Goal: Transaction & Acquisition: Purchase product/service

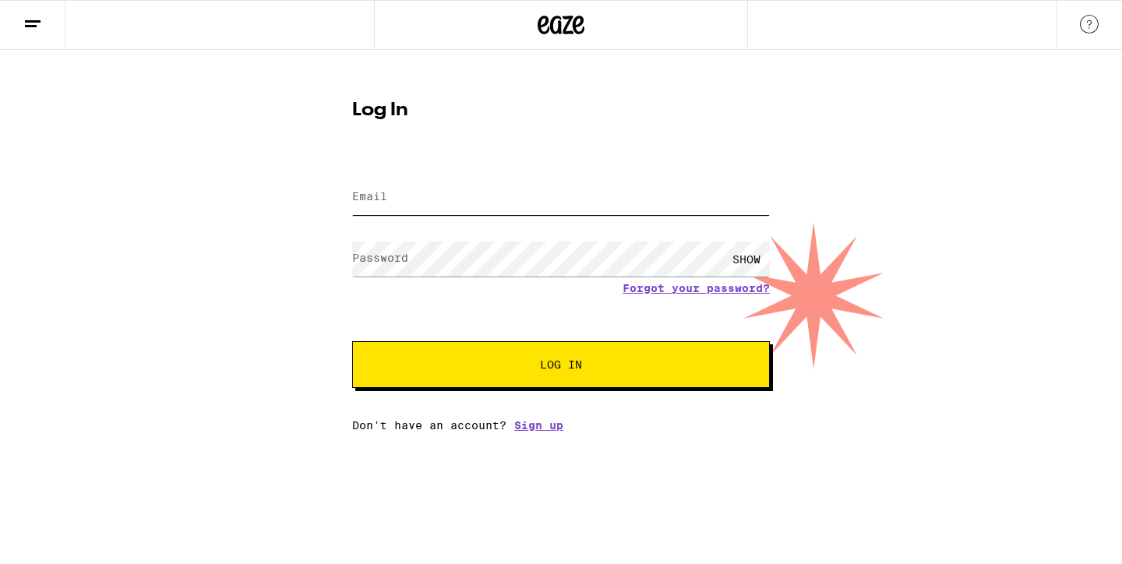
type input "[EMAIL_ADDRESS][DOMAIN_NAME]"
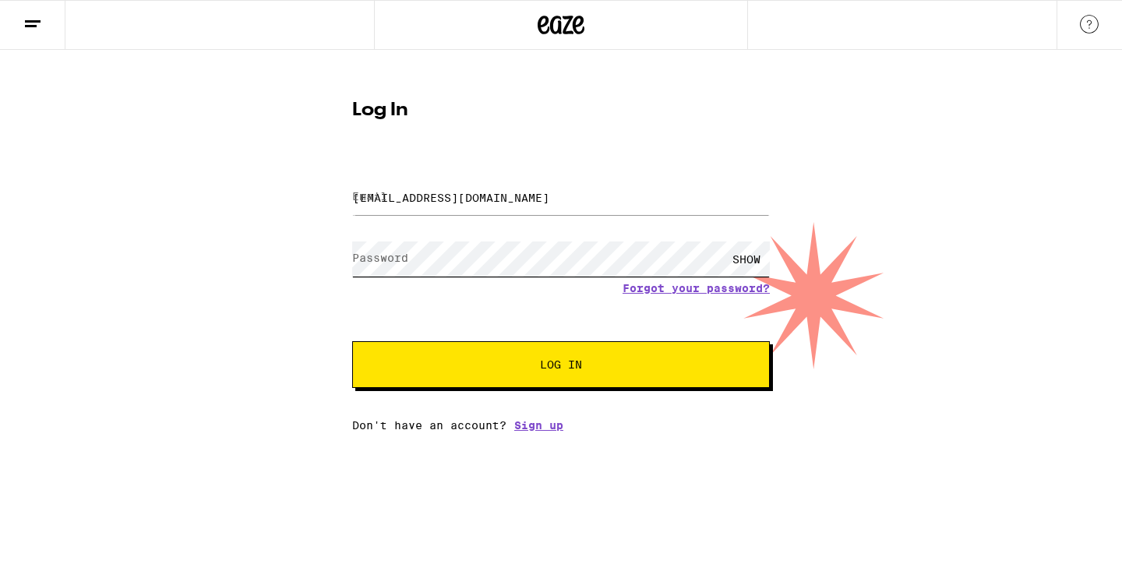
click at [561, 366] on button "Log In" at bounding box center [561, 364] width 418 height 47
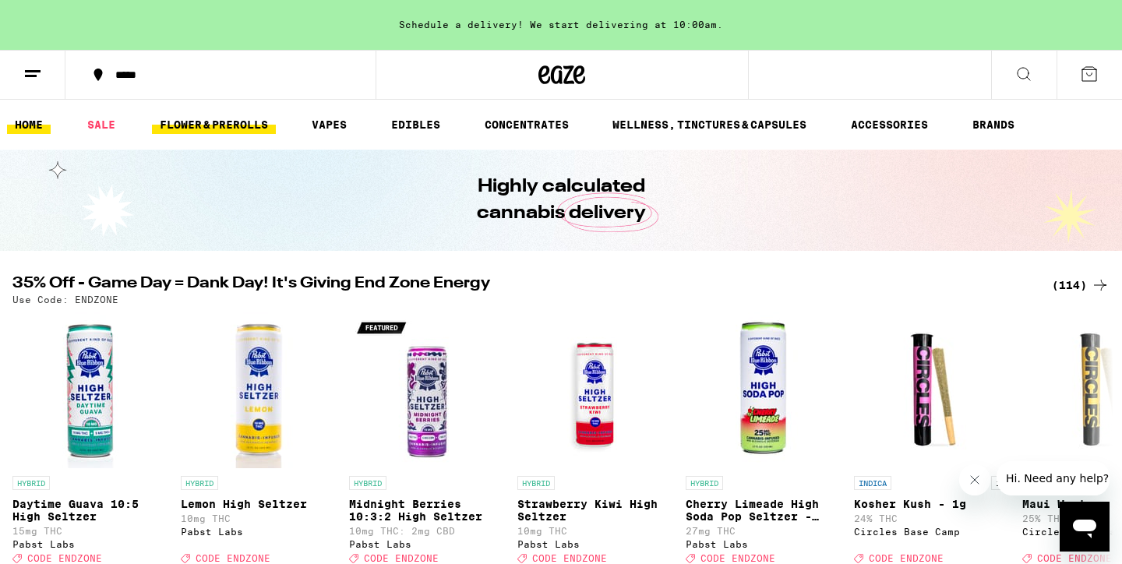
click at [242, 124] on link "FLOWER & PREROLLS" at bounding box center [214, 124] width 124 height 19
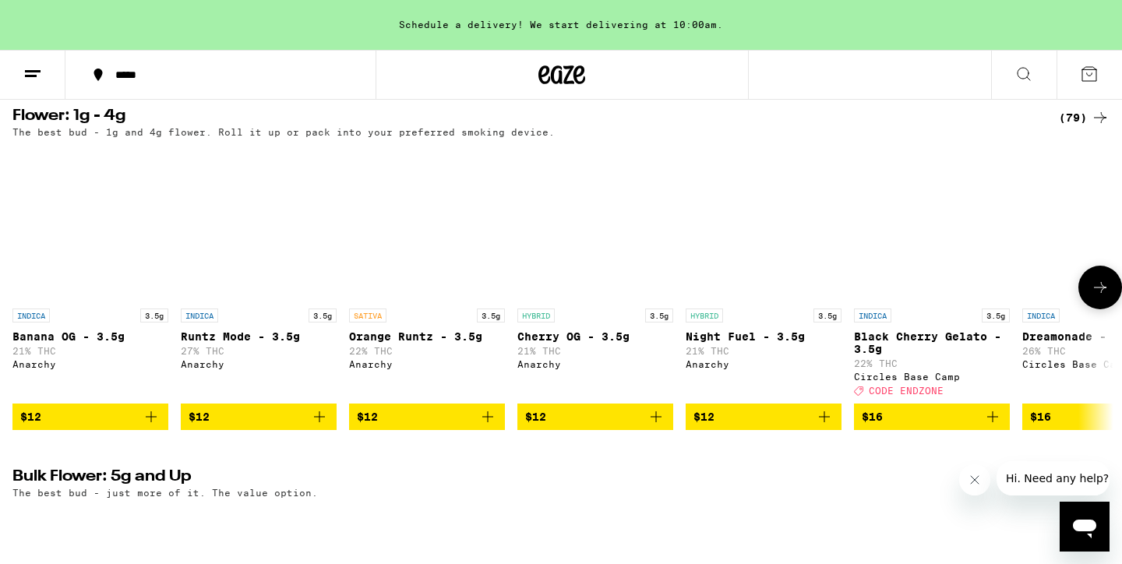
scroll to position [161, 0]
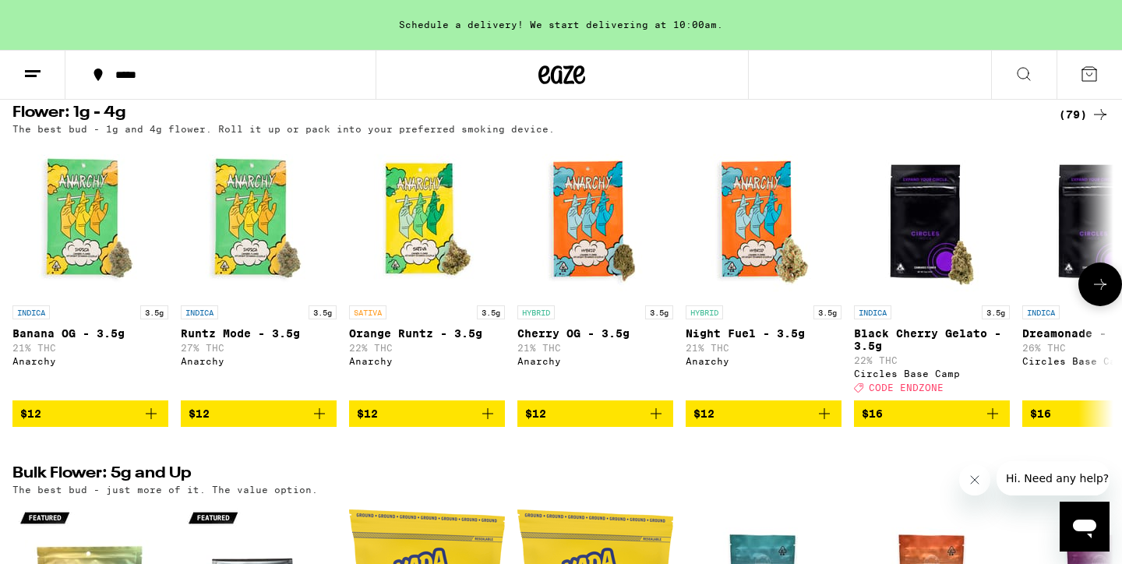
click at [322, 423] on icon "Add to bag" at bounding box center [319, 414] width 19 height 19
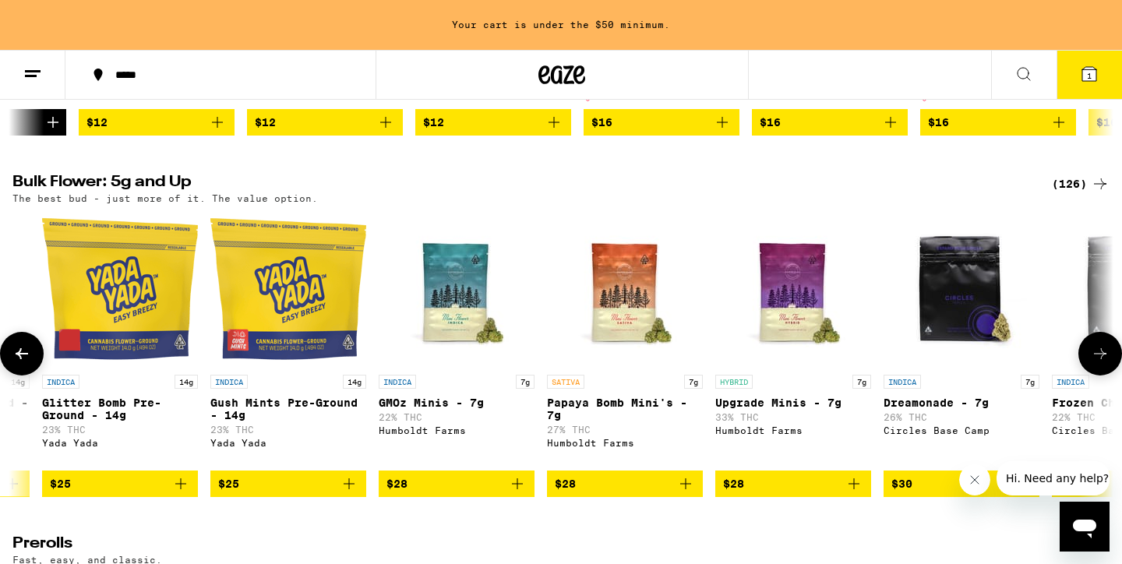
scroll to position [0, 307]
click at [855, 493] on icon "Add to bag" at bounding box center [854, 484] width 19 height 19
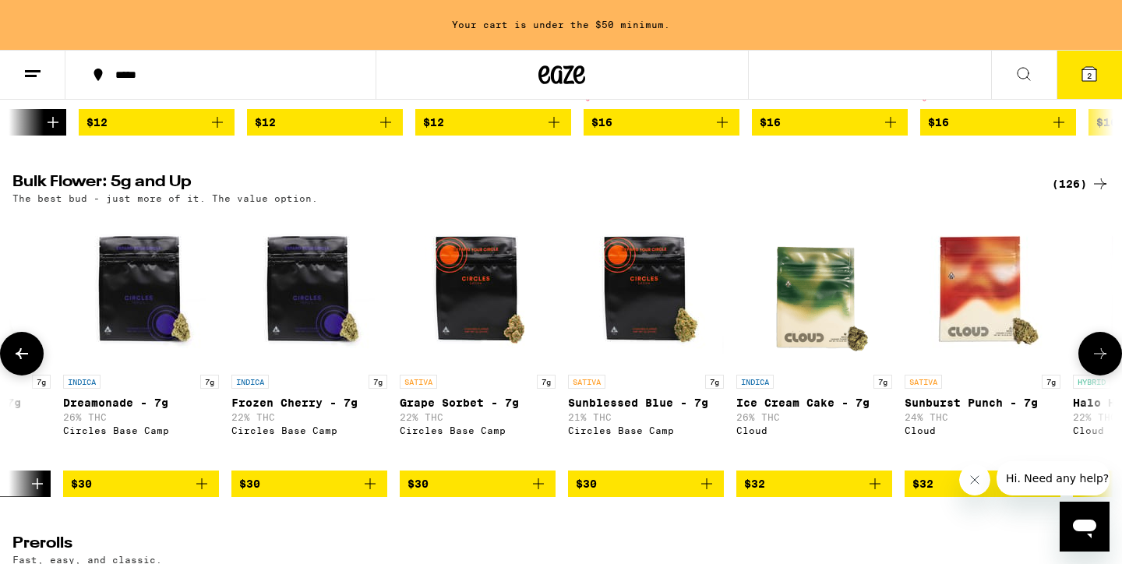
scroll to position [0, 1130]
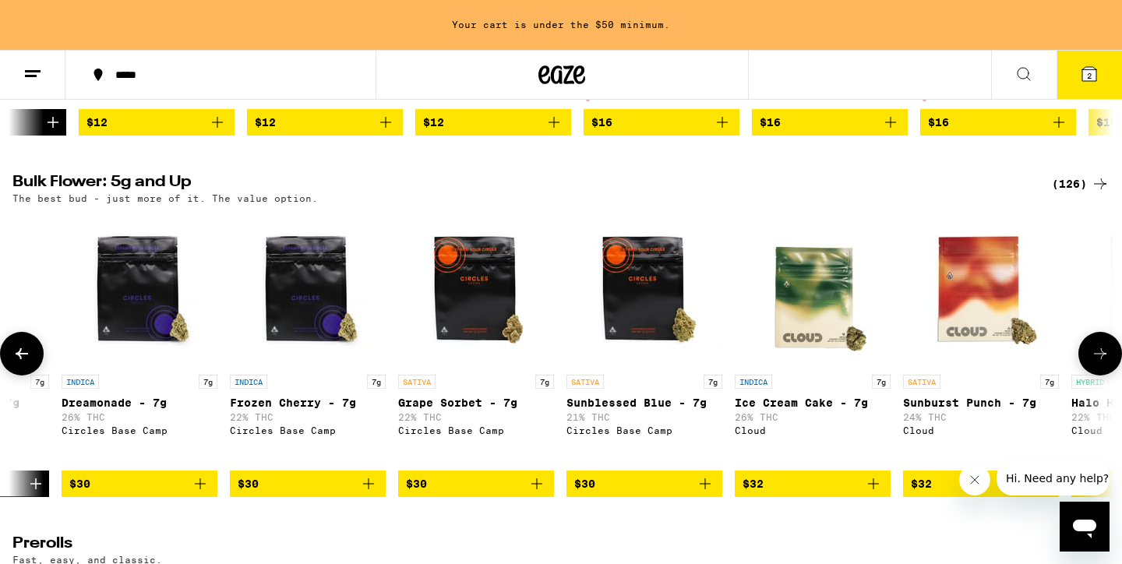
click at [783, 493] on span "$32" at bounding box center [813, 484] width 140 height 19
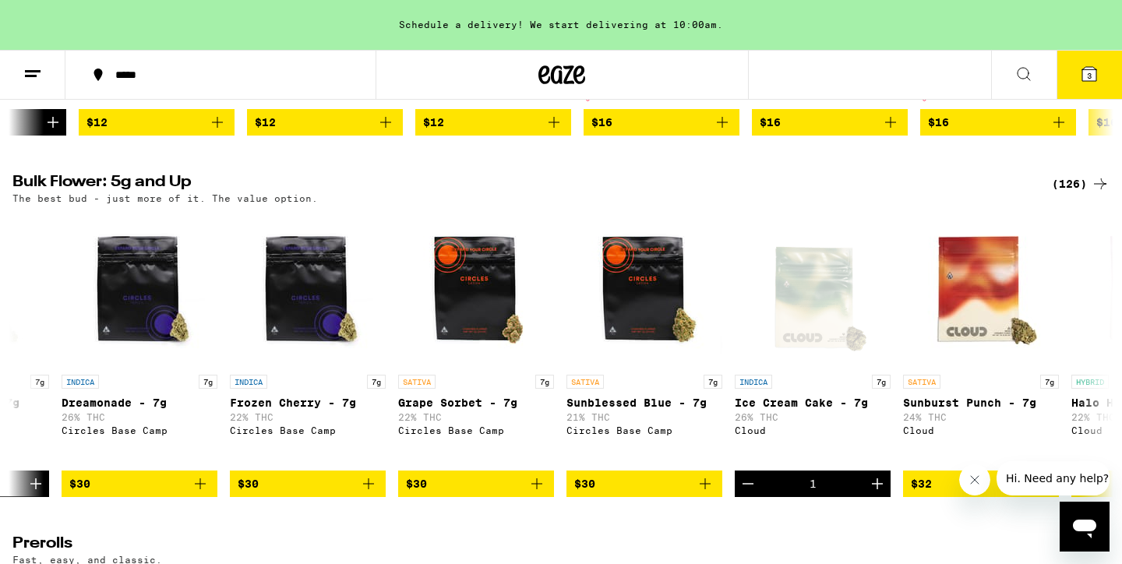
click at [1090, 69] on icon at bounding box center [1090, 74] width 14 height 14
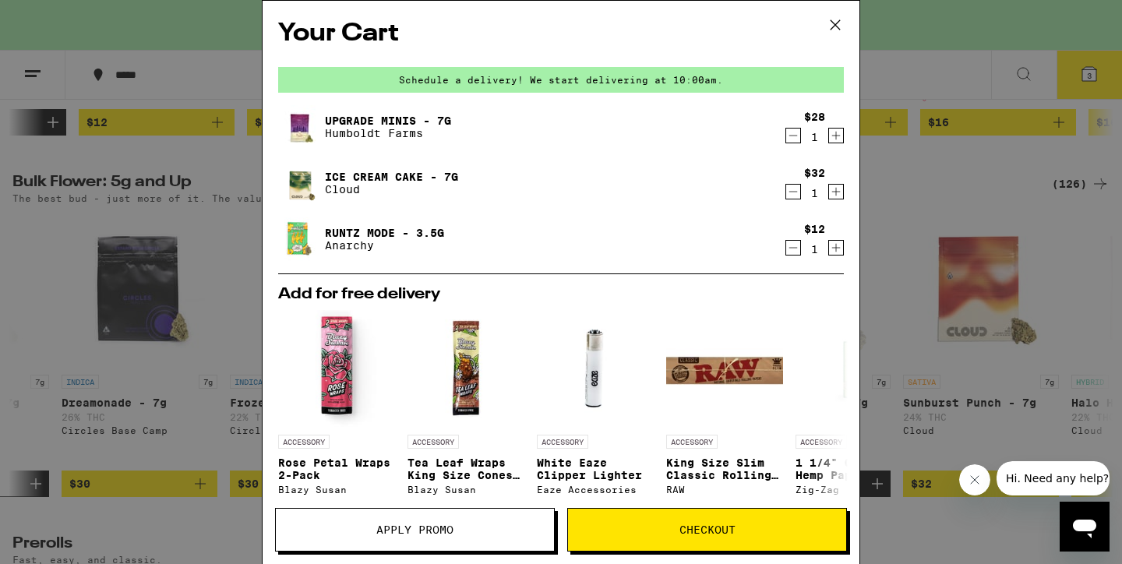
click at [836, 26] on icon at bounding box center [835, 24] width 23 height 23
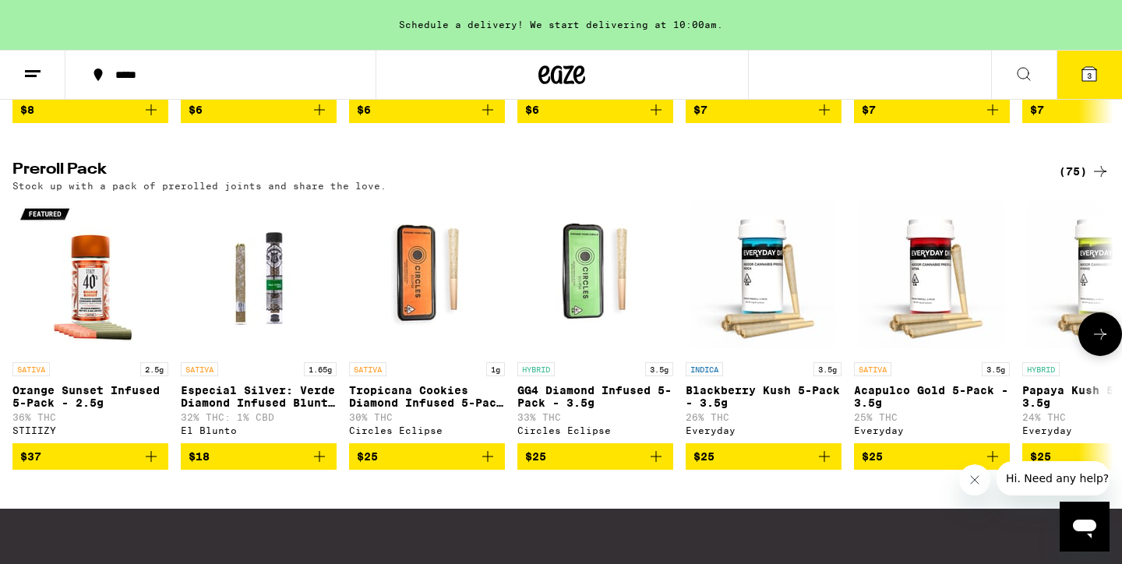
scroll to position [1190, 0]
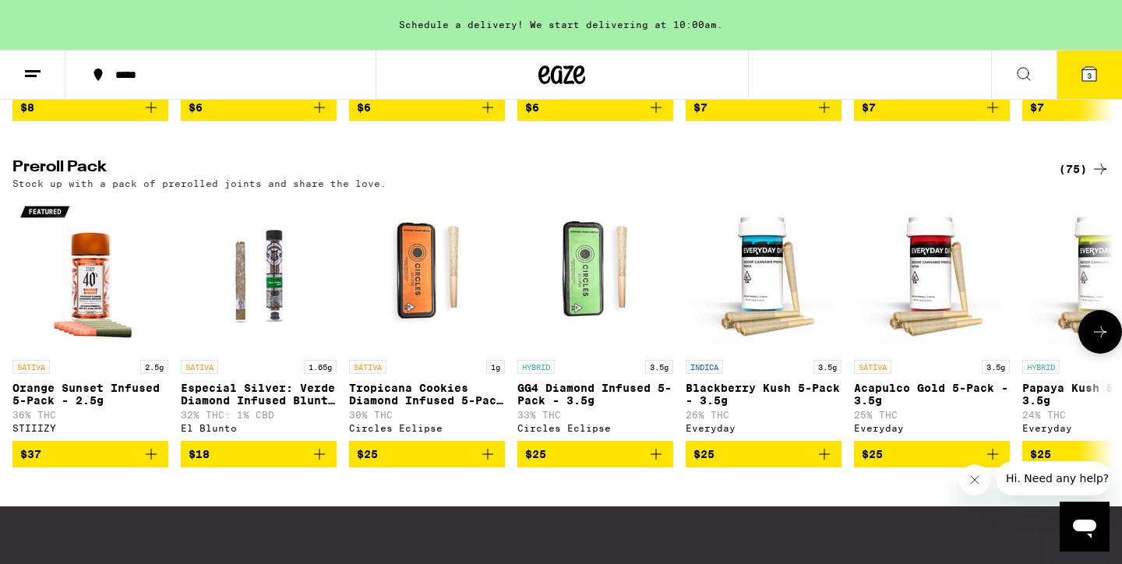
click at [394, 464] on span "$25" at bounding box center [427, 454] width 140 height 19
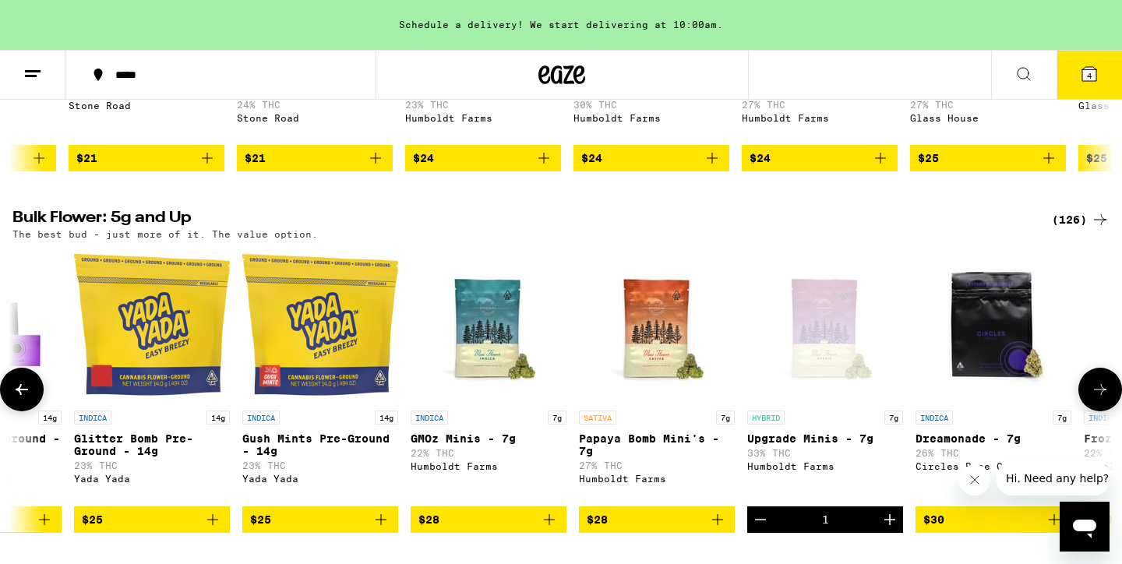
scroll to position [0, 322]
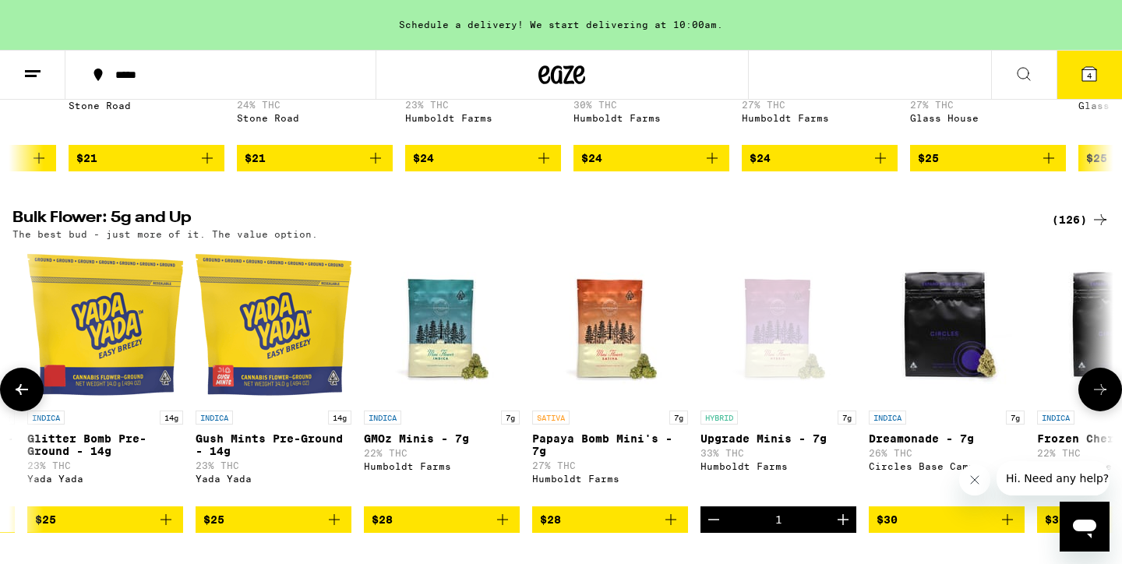
click at [670, 529] on icon "Add to bag" at bounding box center [671, 520] width 19 height 19
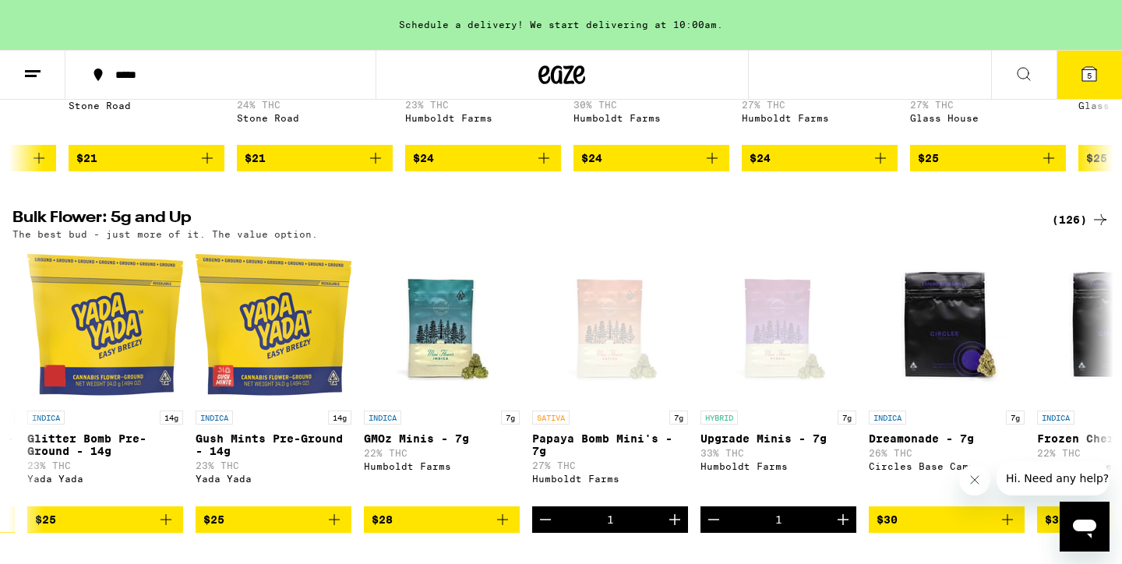
click at [1088, 69] on icon at bounding box center [1090, 74] width 14 height 14
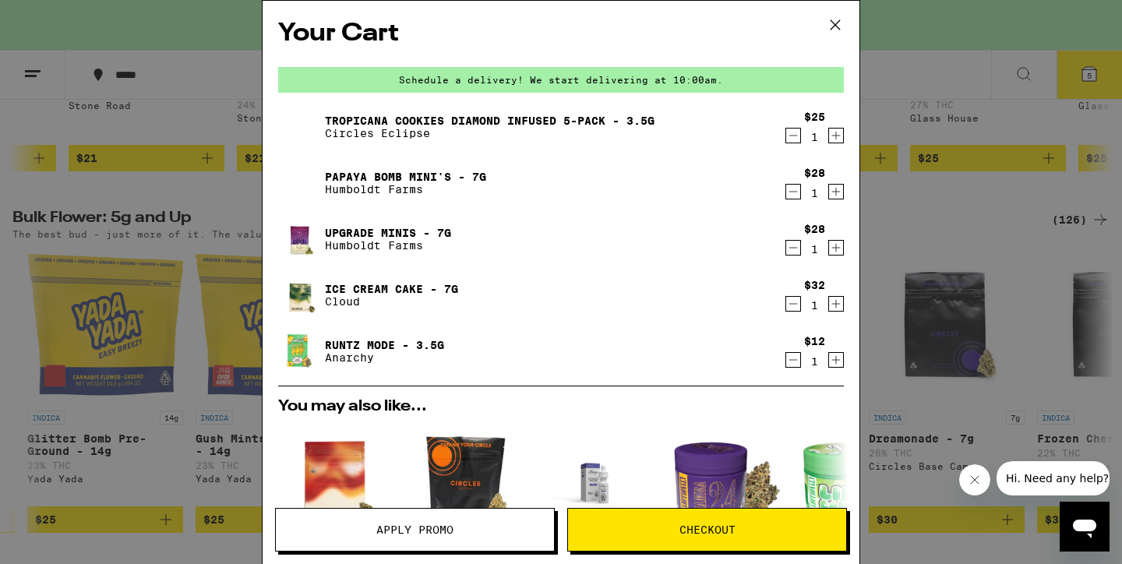
click at [794, 138] on icon "Decrement" at bounding box center [794, 135] width 14 height 19
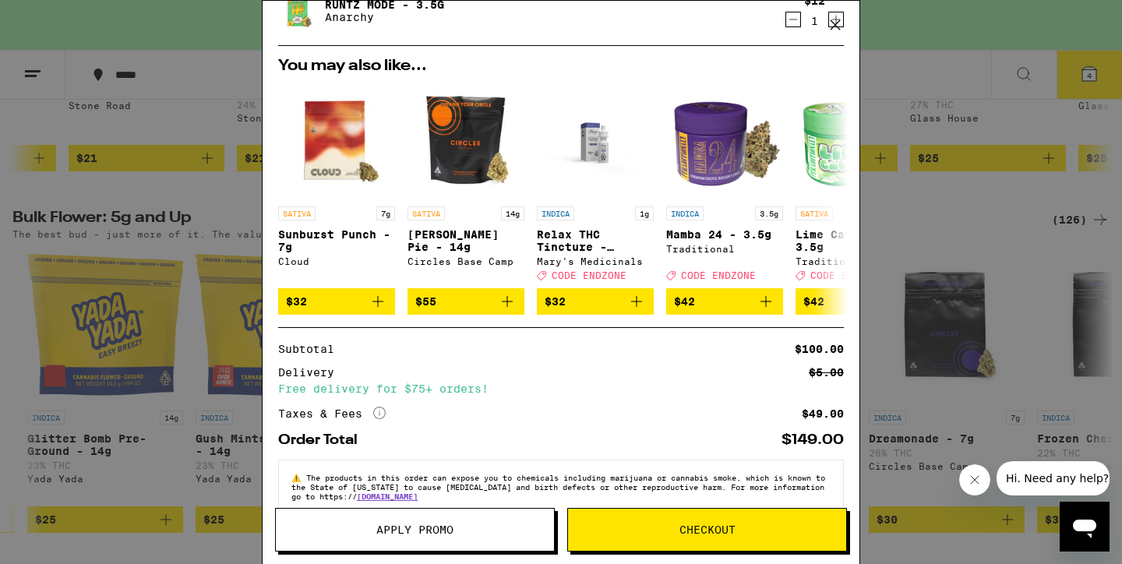
scroll to position [289, 0]
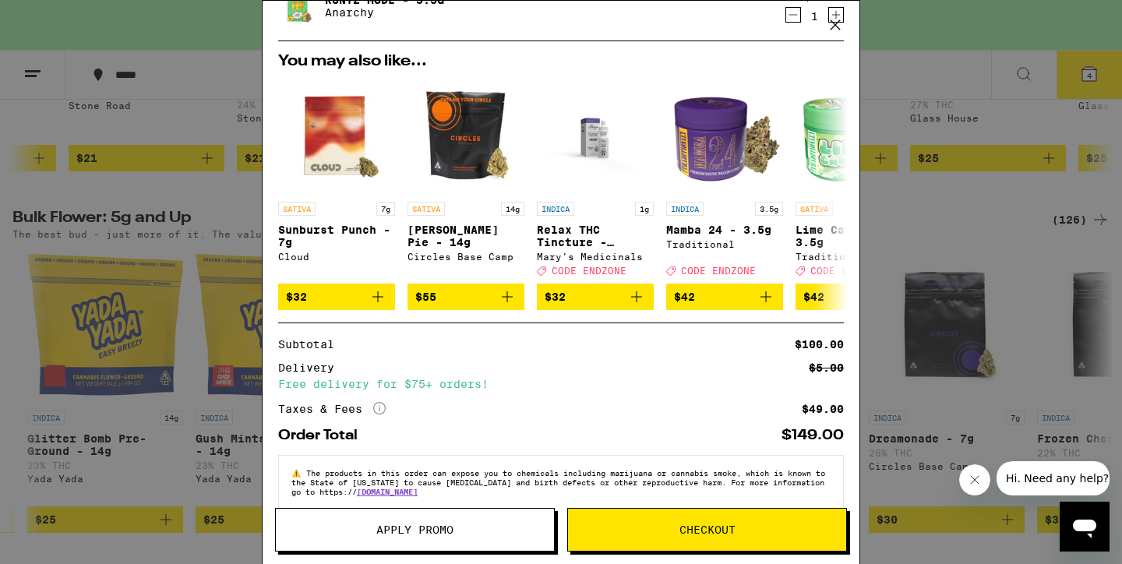
click at [442, 536] on span "Apply Promo" at bounding box center [415, 530] width 77 height 11
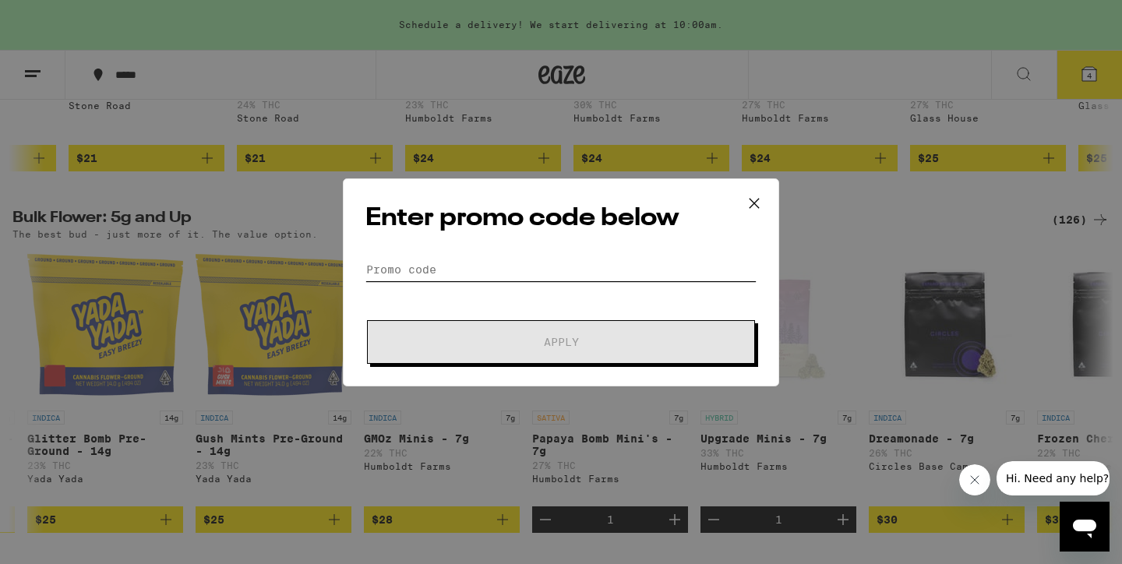
click at [407, 270] on input "Promo Code" at bounding box center [561, 269] width 391 height 23
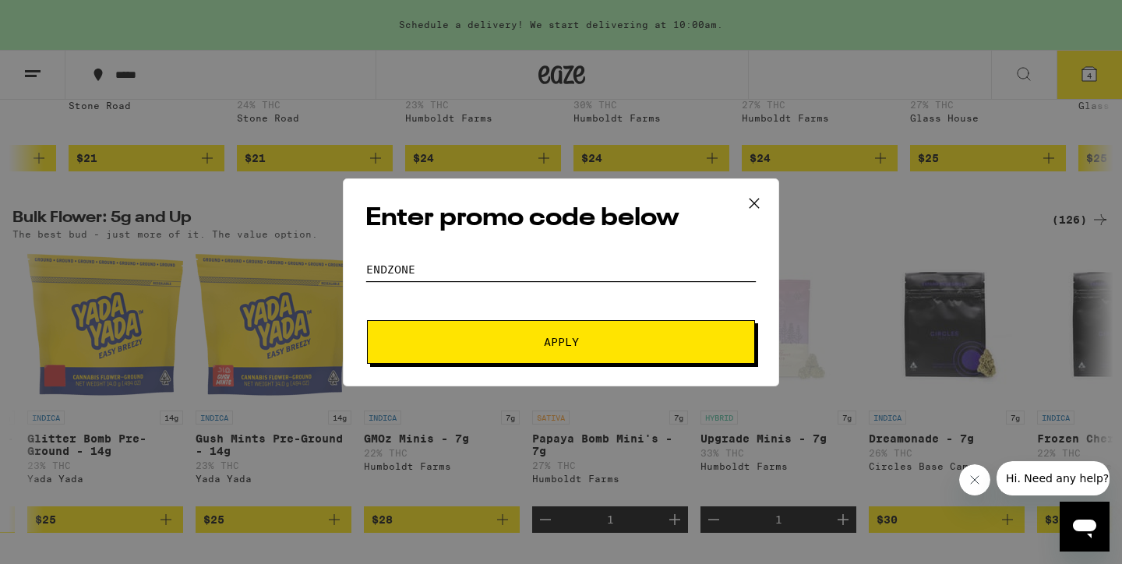
type input "Endzone"
click at [543, 340] on span "Apply" at bounding box center [561, 342] width 281 height 11
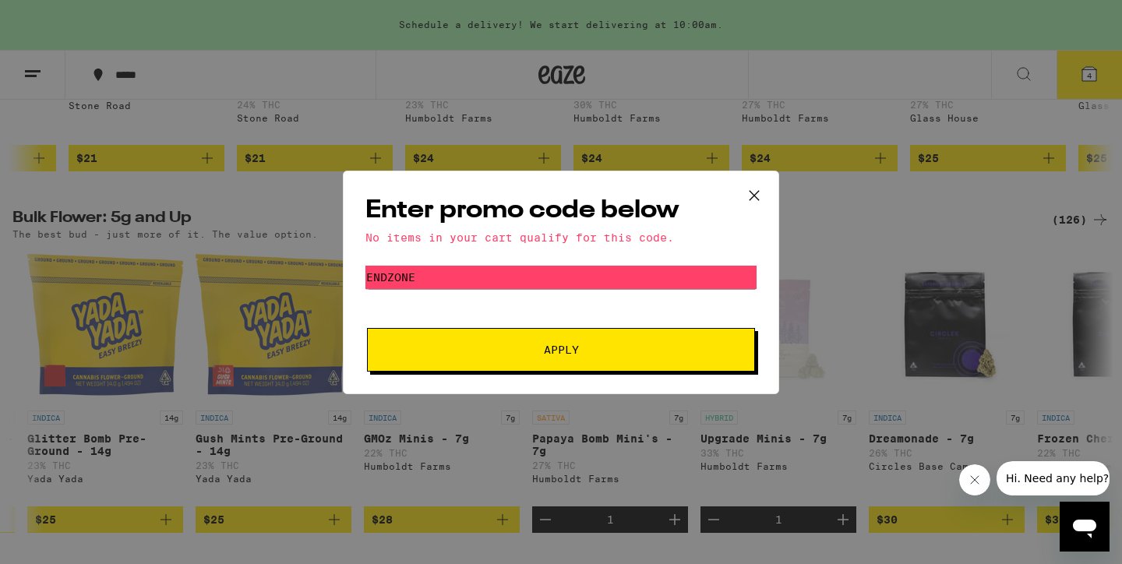
click at [756, 193] on icon at bounding box center [754, 194] width 9 height 9
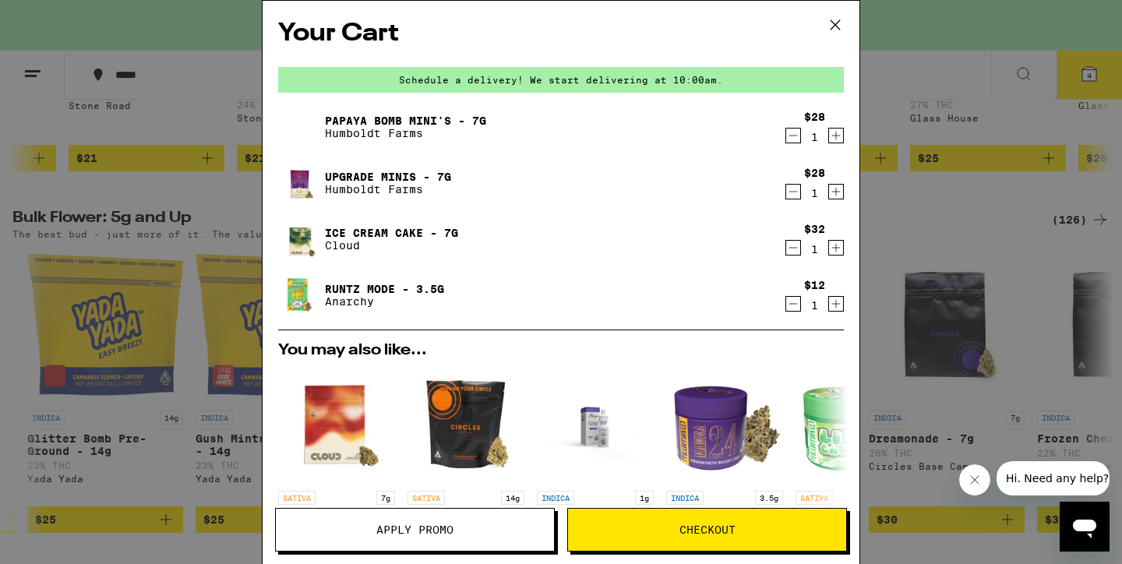
click at [794, 302] on icon "Decrement" at bounding box center [794, 304] width 14 height 19
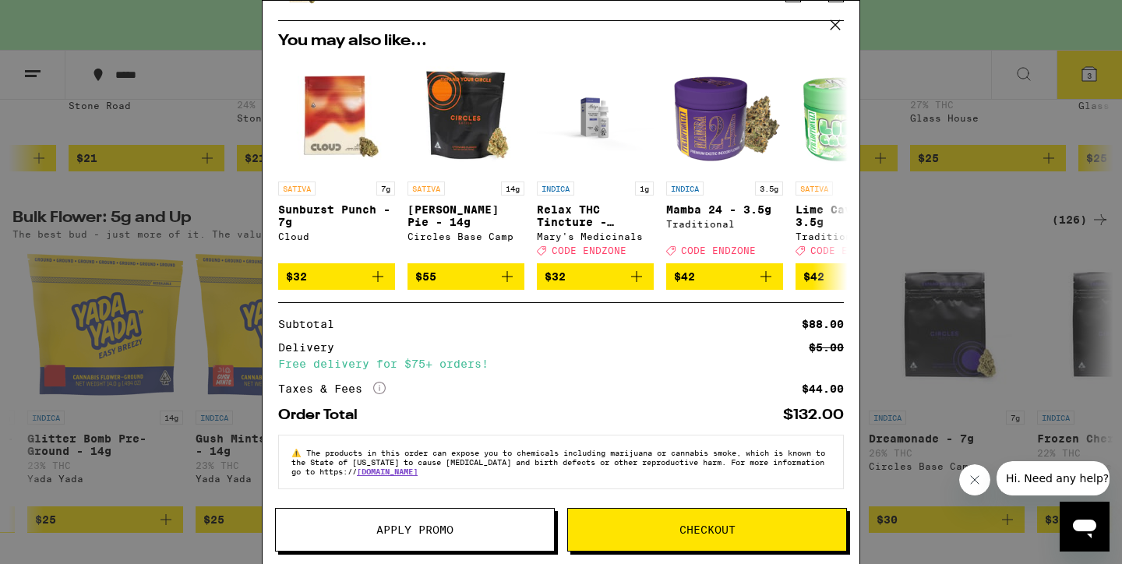
scroll to position [265, 0]
click at [714, 531] on span "Checkout" at bounding box center [708, 530] width 56 height 11
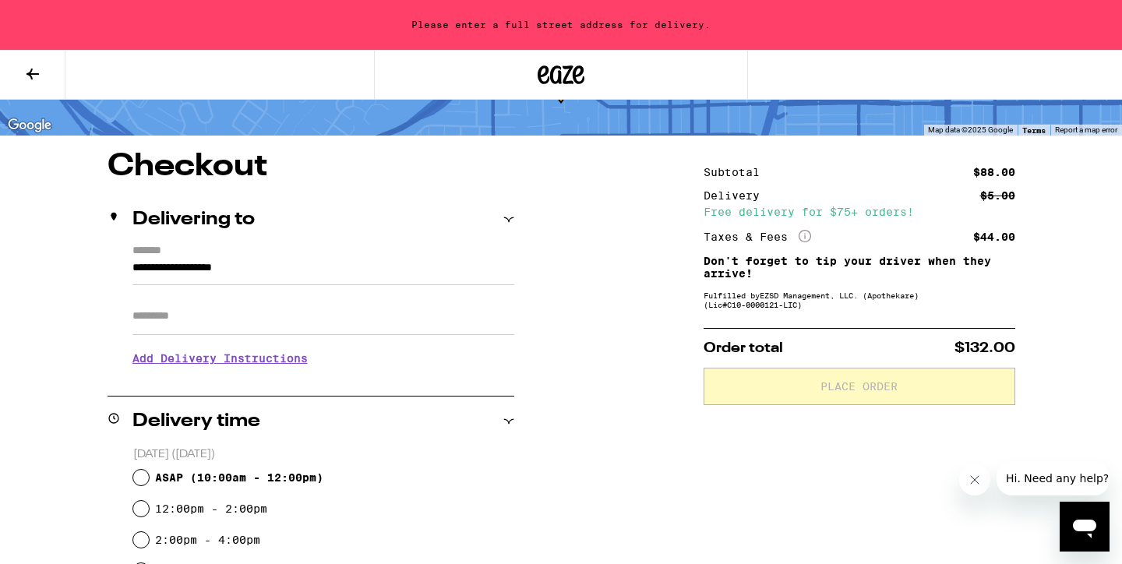
scroll to position [90, 0]
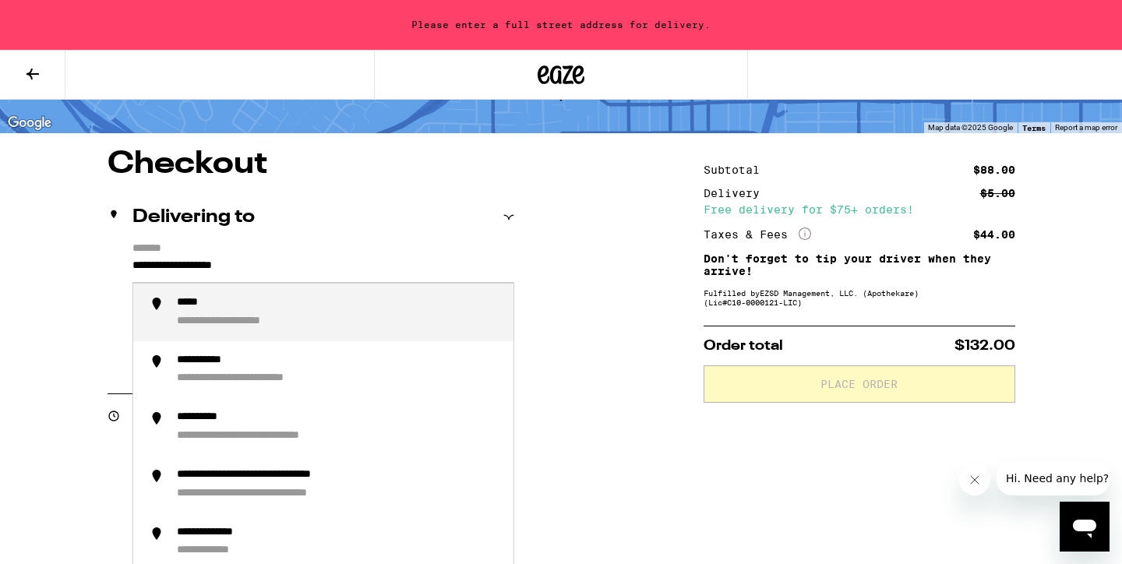
drag, startPoint x: 289, startPoint y: 273, endPoint x: 126, endPoint y: 260, distance: 164.2
click at [126, 260] on div "**********" at bounding box center [311, 309] width 407 height 134
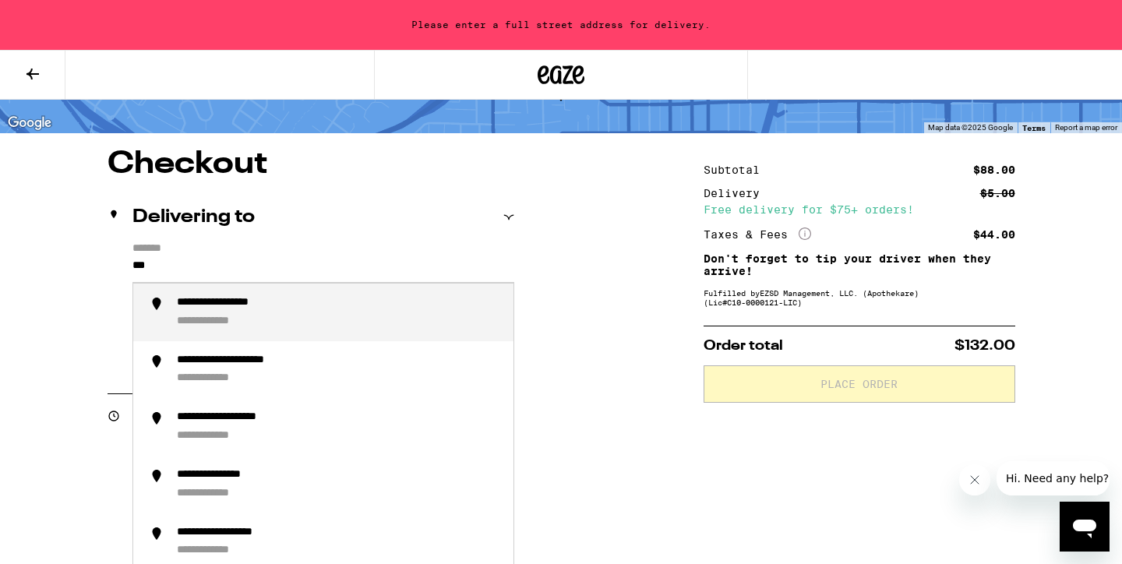
type input "****"
type input "**********"
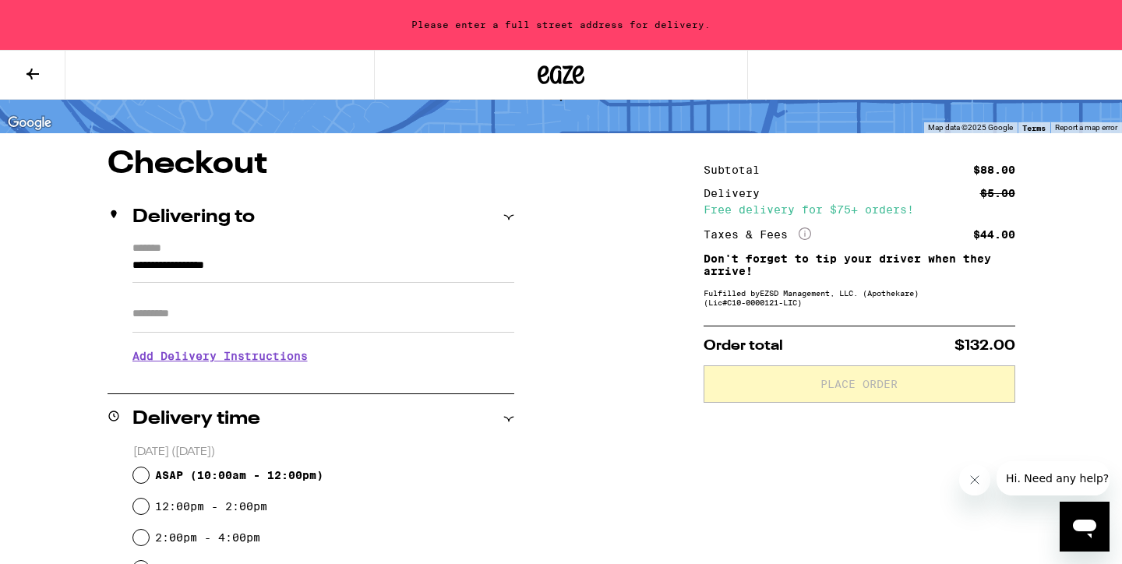
click at [246, 316] on input "Apt/Suite" at bounding box center [324, 313] width 382 height 37
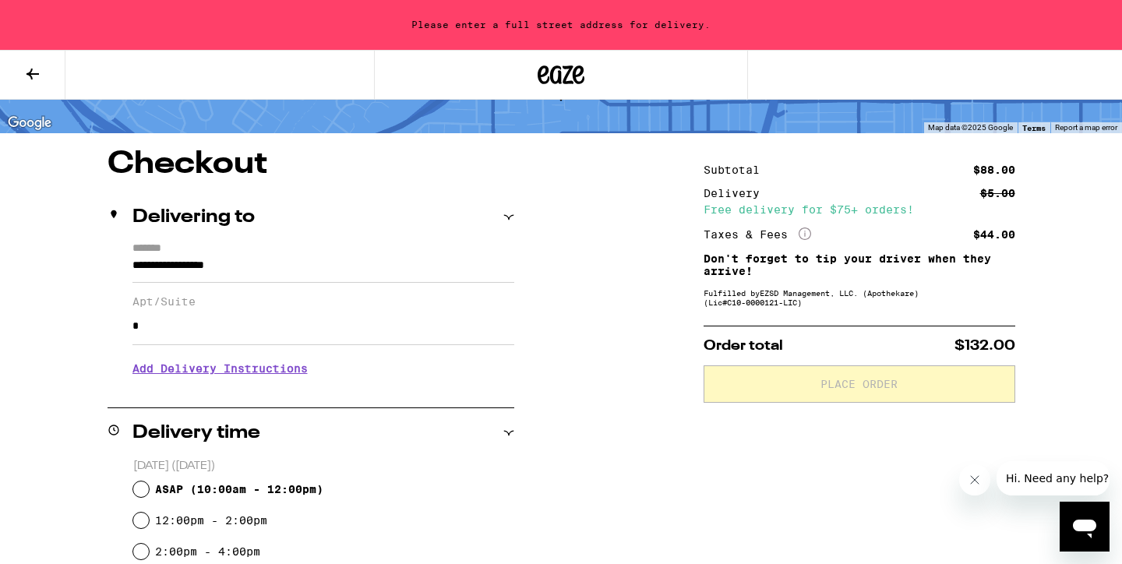
type input "*"
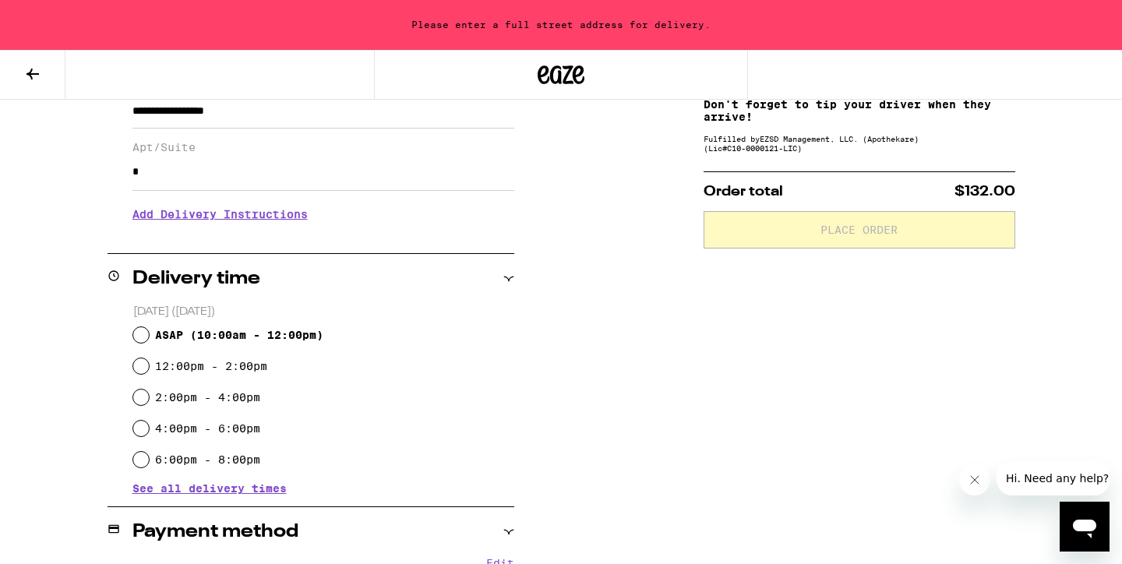
scroll to position [252, 0]
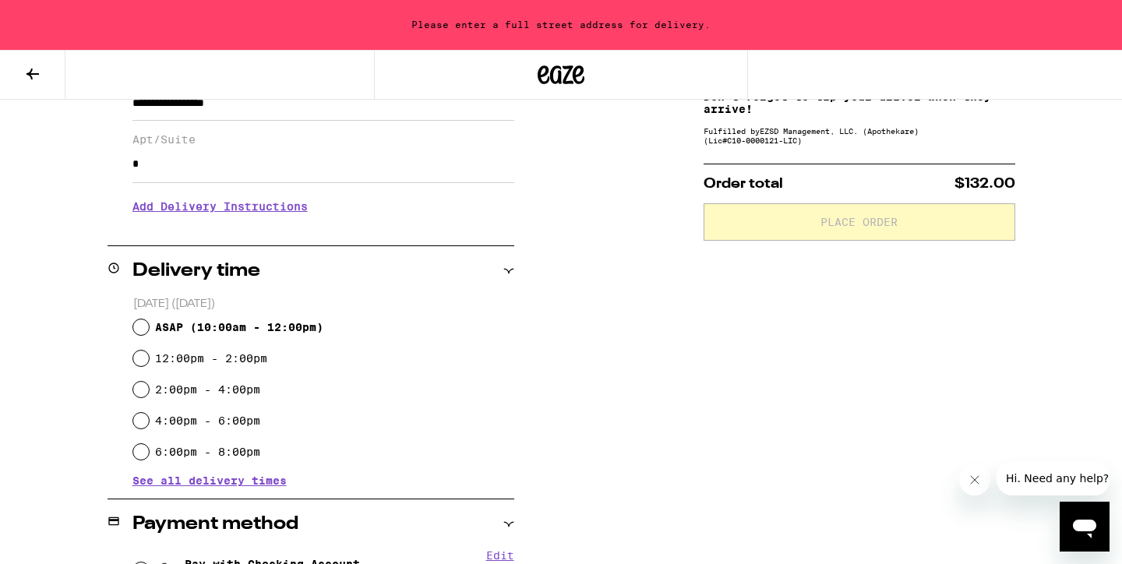
click at [140, 323] on input "ASAP ( 10:00am - 12:00pm )" at bounding box center [141, 328] width 16 height 16
radio input "true"
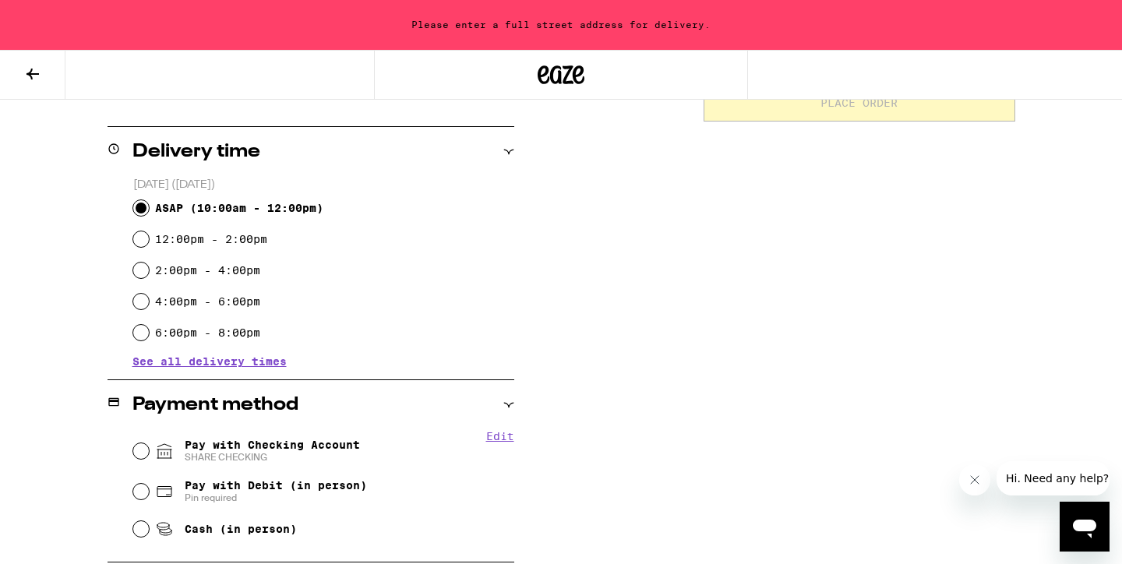
scroll to position [444, 0]
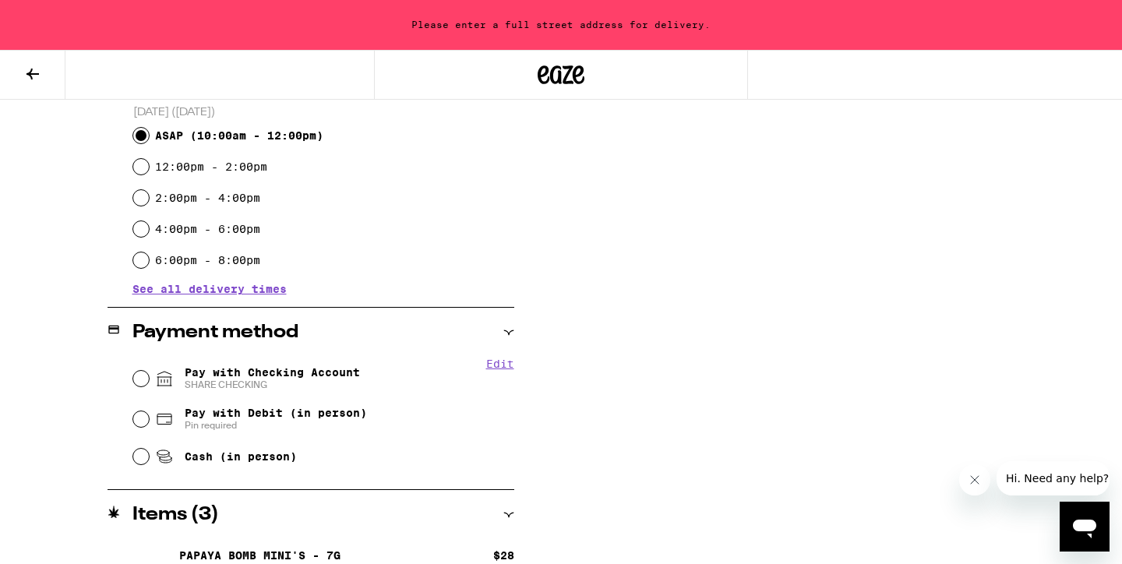
click at [136, 377] on input "Pay with Checking Account SHARE CHECKING" at bounding box center [141, 379] width 16 height 16
radio input "true"
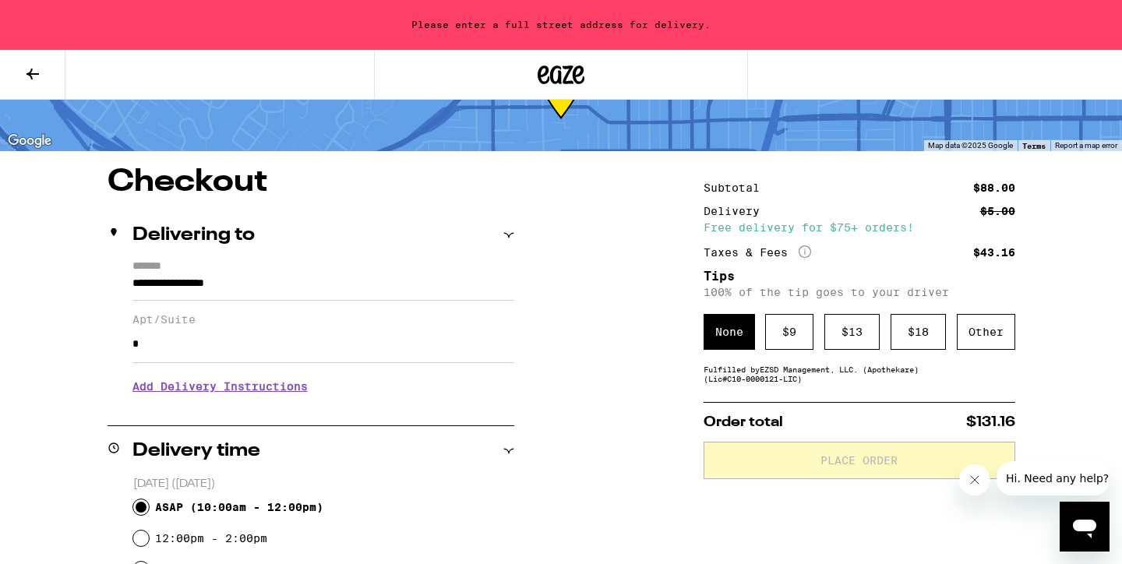
scroll to position [80, 0]
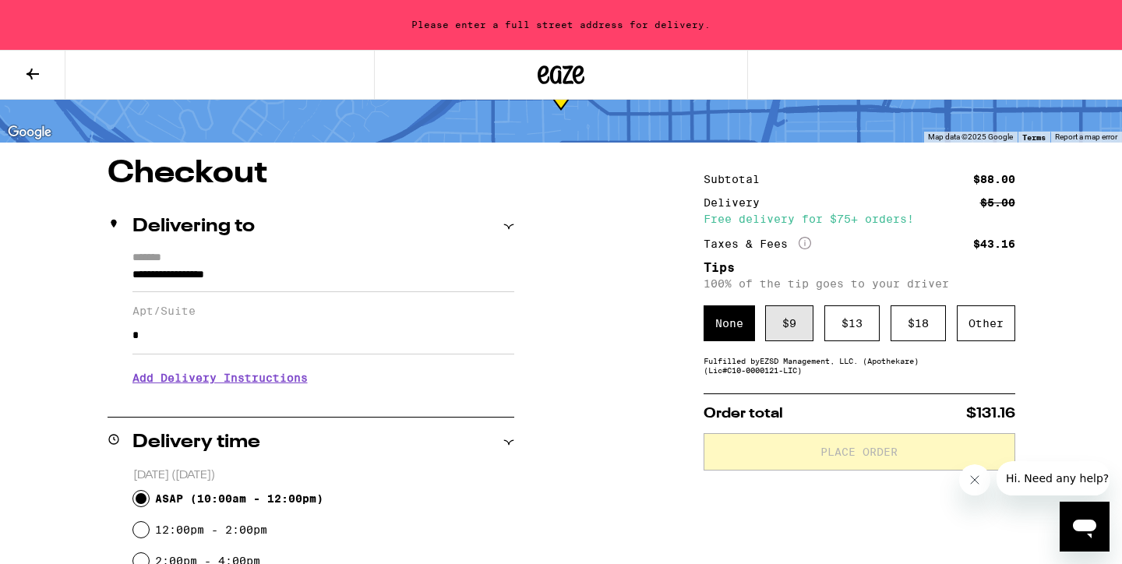
click at [797, 327] on div "$ 9" at bounding box center [789, 324] width 48 height 36
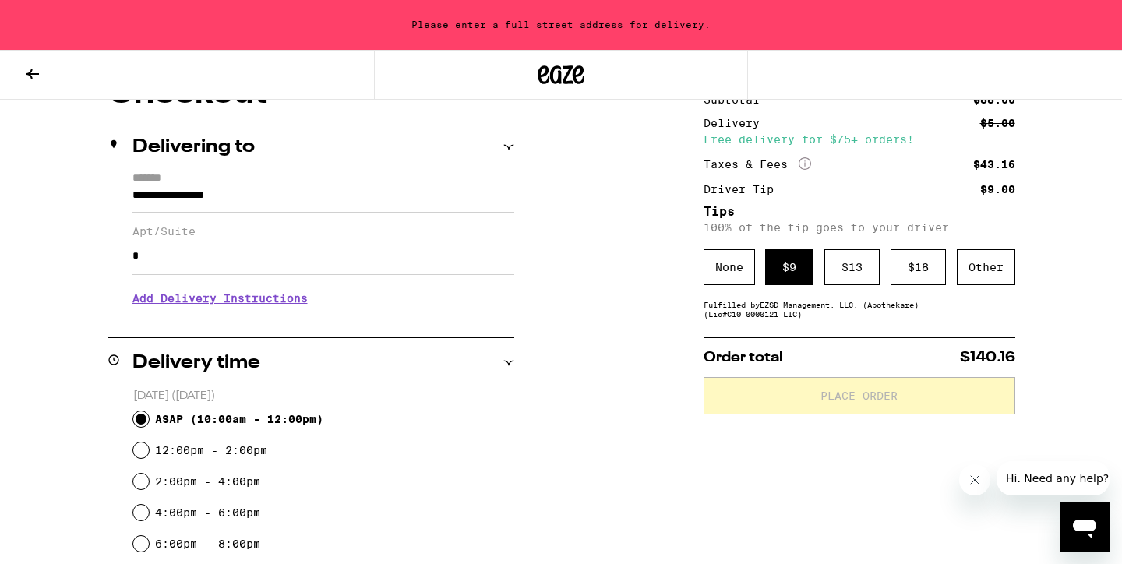
scroll to position [170, 0]
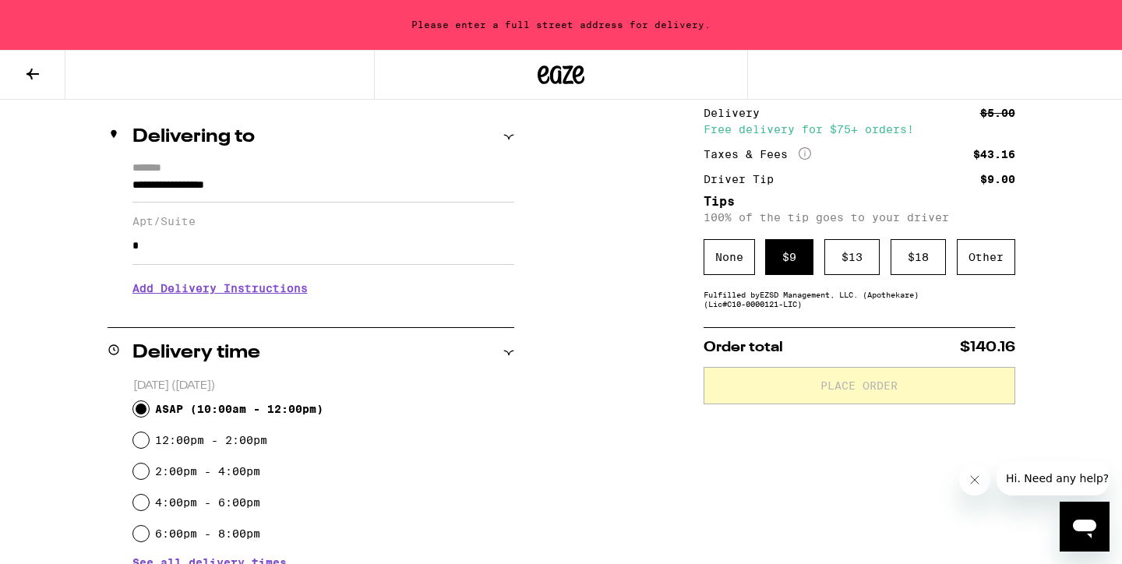
click at [974, 483] on icon "Close message from company" at bounding box center [975, 480] width 12 height 12
click at [606, 389] on div "**********" at bounding box center [561, 551] width 1122 height 964
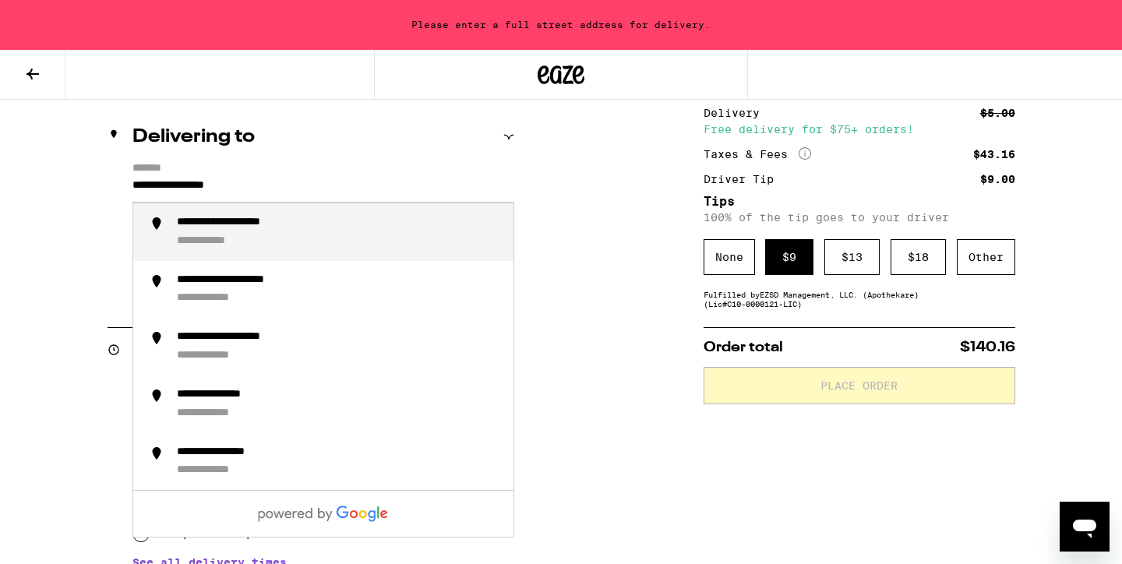
click at [265, 193] on input "**********" at bounding box center [324, 189] width 382 height 27
click at [270, 227] on div "**********" at bounding box center [251, 223] width 148 height 14
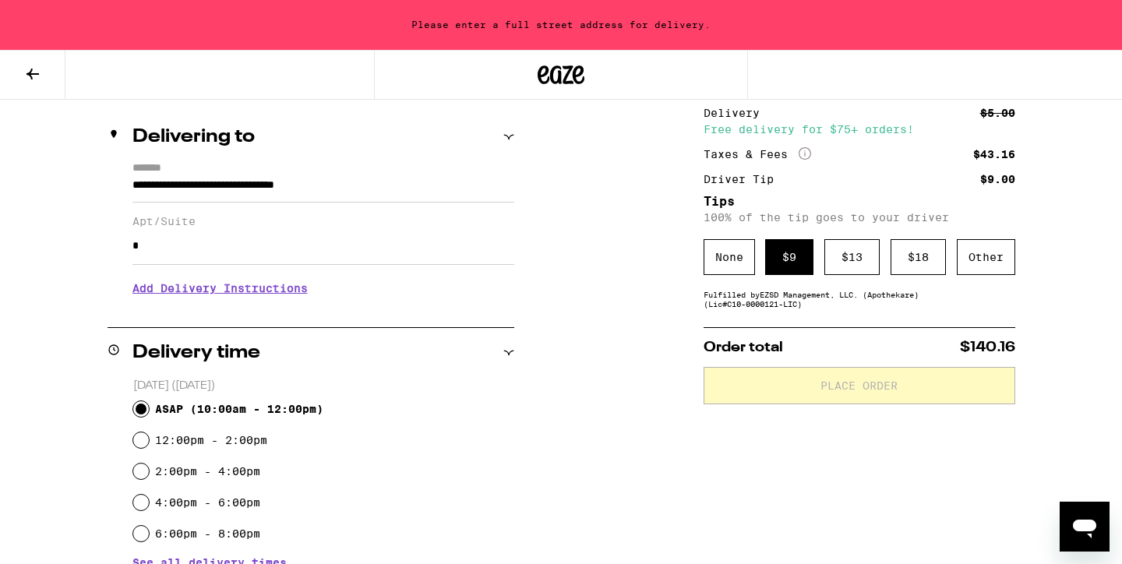
type input "**********"
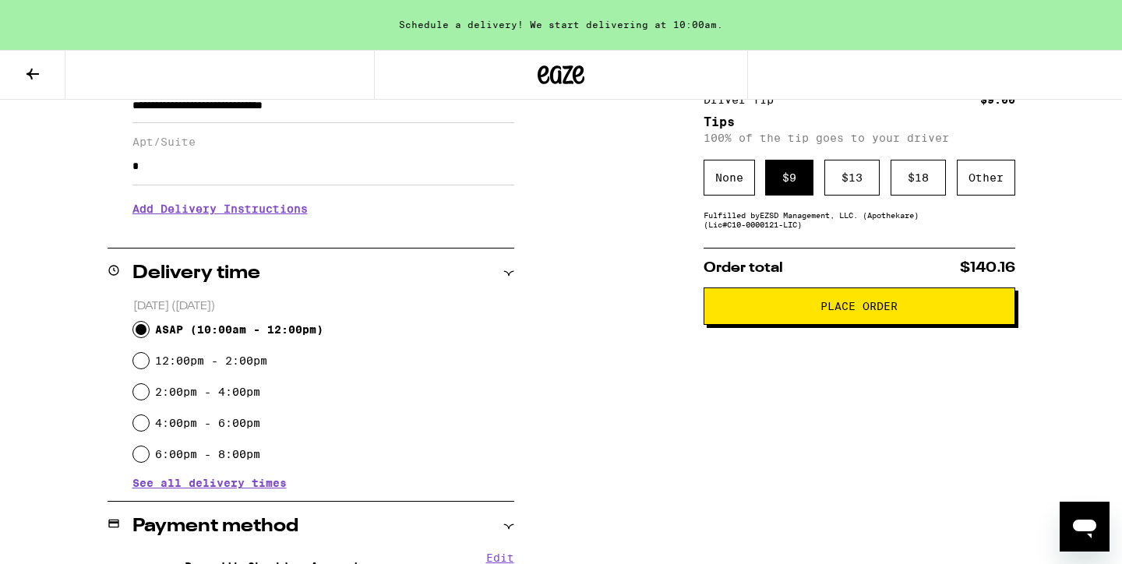
scroll to position [294, 0]
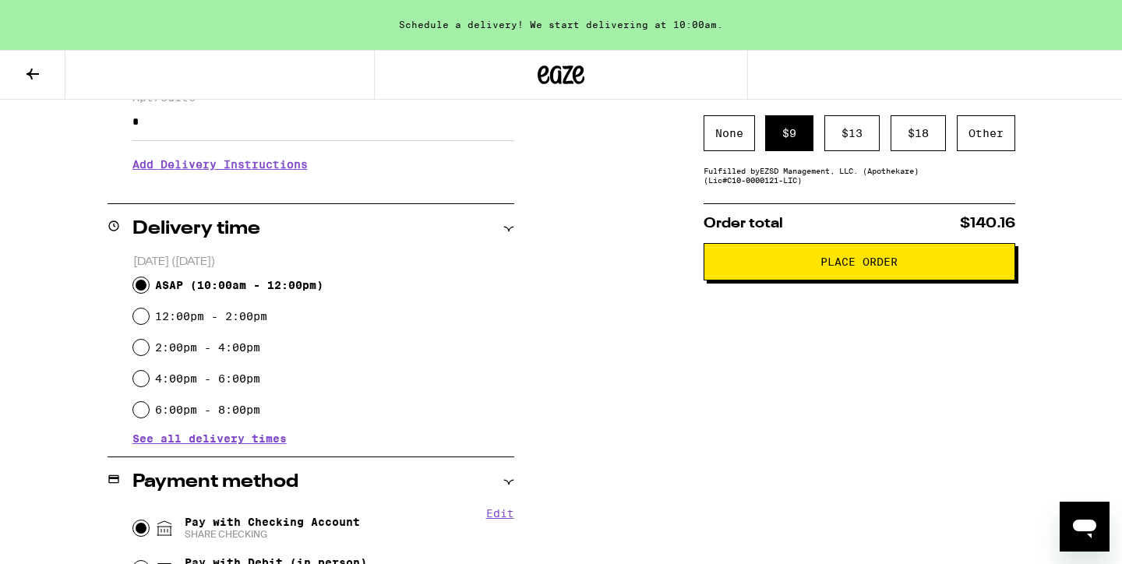
click at [851, 267] on span "Place Order" at bounding box center [859, 261] width 77 height 11
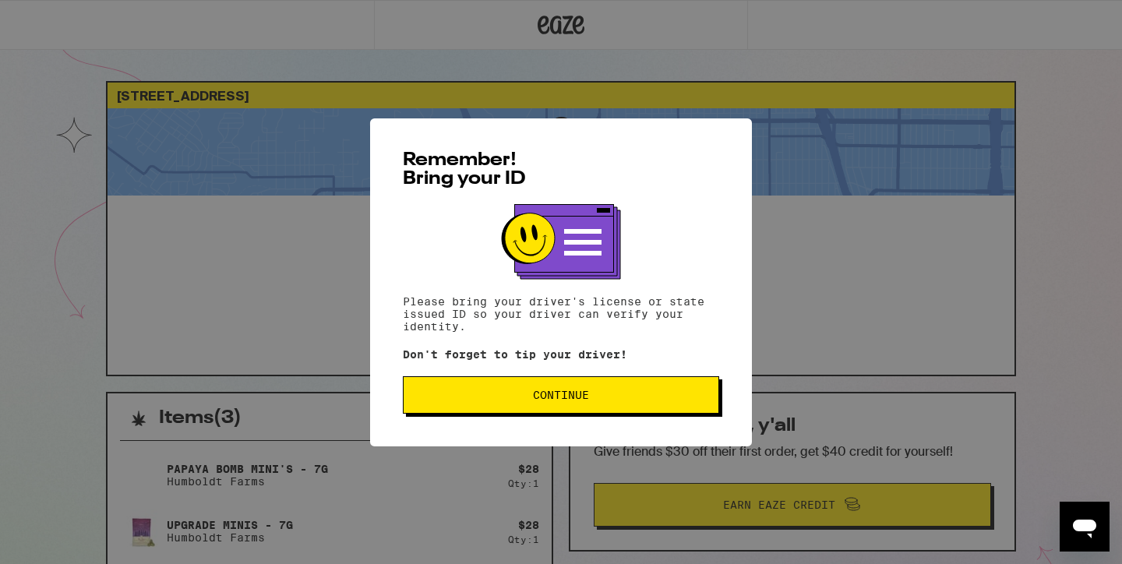
click at [560, 401] on span "Continue" at bounding box center [561, 395] width 56 height 11
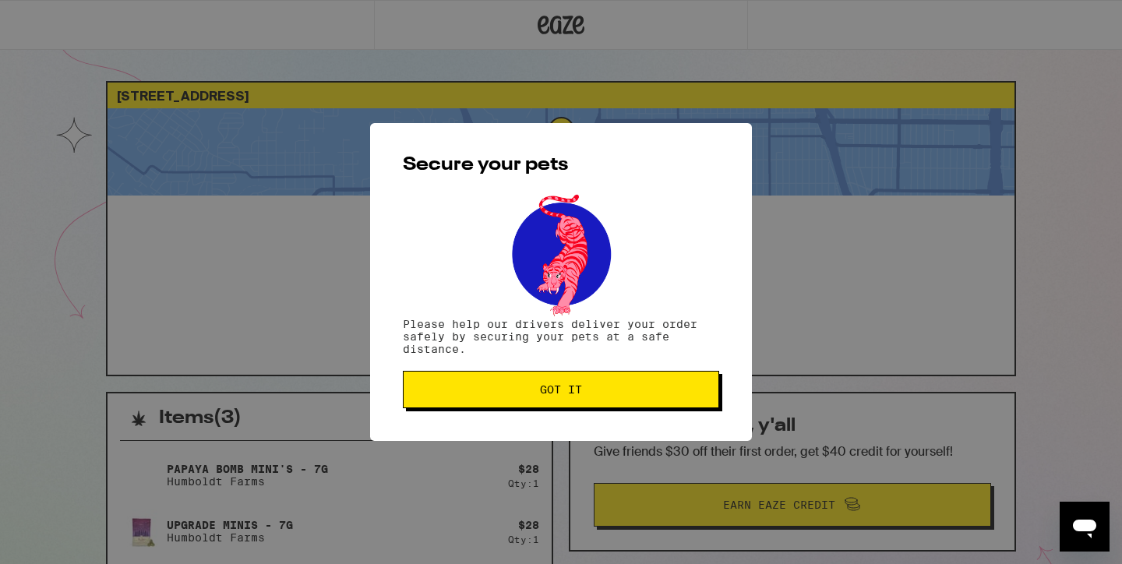
click at [561, 384] on button "Got it" at bounding box center [561, 389] width 316 height 37
